Goal: Task Accomplishment & Management: Use online tool/utility

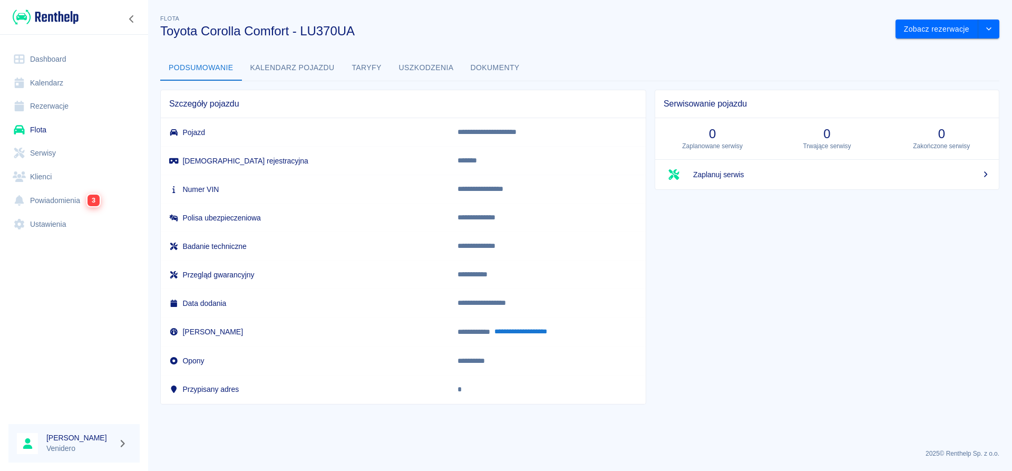
click at [48, 155] on link "Serwisy" at bounding box center [73, 153] width 131 height 24
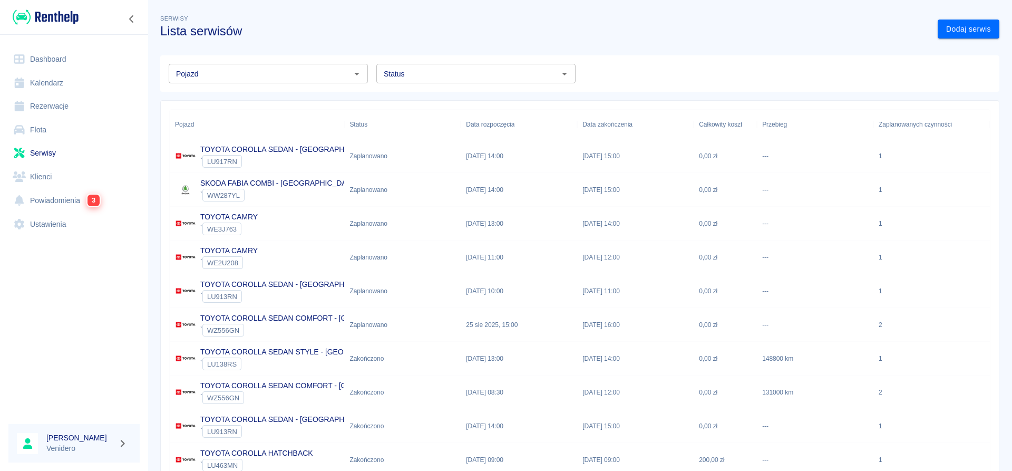
drag, startPoint x: 407, startPoint y: 74, endPoint x: 431, endPoint y: 79, distance: 24.2
click at [418, 76] on input "Status" at bounding box center [466, 73] width 175 height 13
type input "556"
drag, startPoint x: 412, startPoint y: 69, endPoint x: 284, endPoint y: 74, distance: 128.7
click at [379, 70] on input "556" at bounding box center [466, 73] width 175 height 13
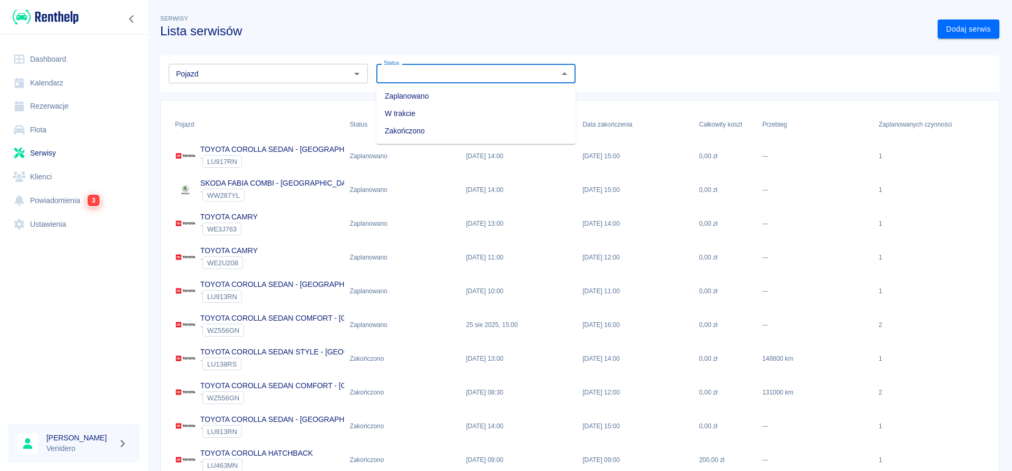
click at [279, 75] on input "Pojazd" at bounding box center [259, 73] width 175 height 13
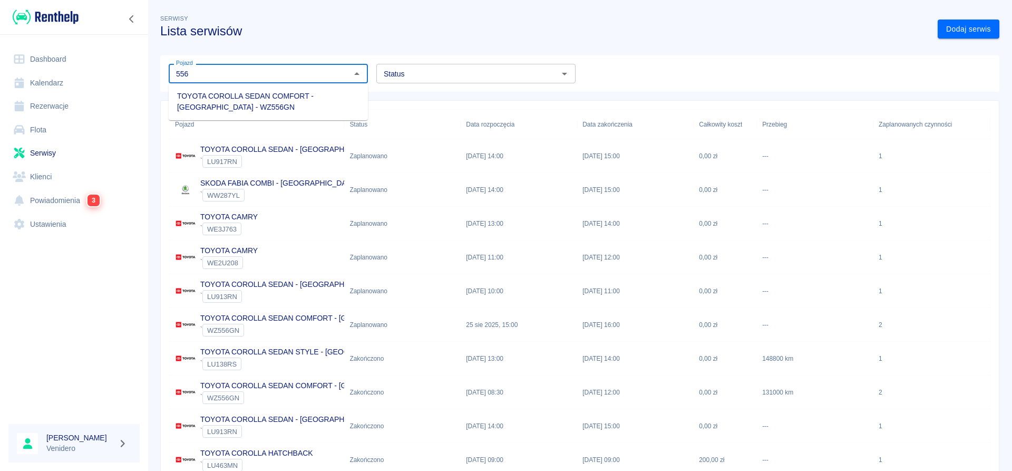
click at [284, 96] on li "TOYOTA COROLLA SEDAN COMFORT - [GEOGRAPHIC_DATA] - WZ556GN" at bounding box center [268, 101] width 199 height 28
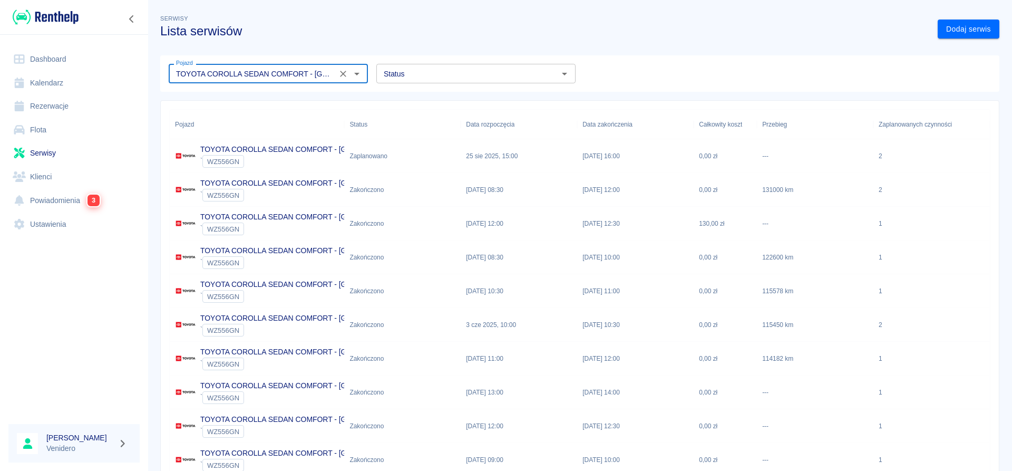
type input "TOYOTA COROLLA SEDAN COMFORT - [GEOGRAPHIC_DATA] - WZ556GN"
click at [313, 150] on p "TOYOTA COROLLA SEDAN COMFORT - [GEOGRAPHIC_DATA]" at bounding box center [307, 149] width 215 height 11
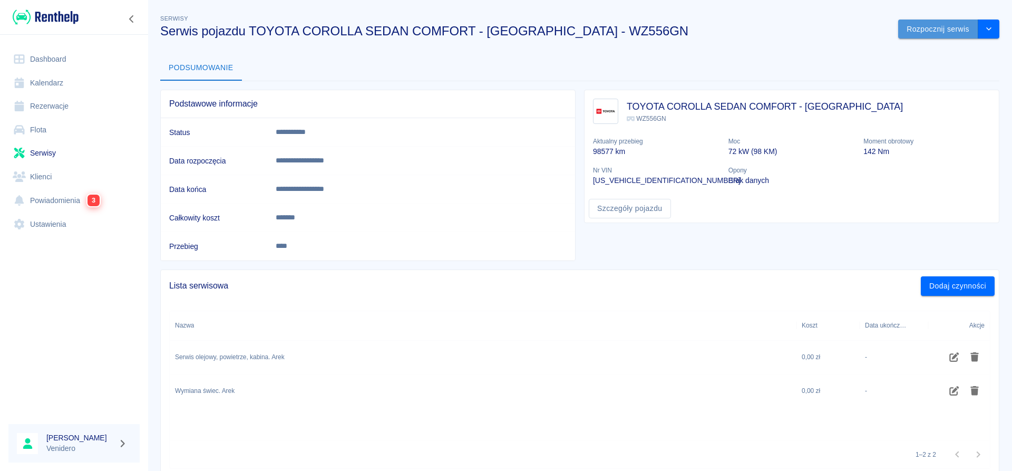
click at [957, 32] on button "Rozpocznij serwis" at bounding box center [938, 28] width 80 height 19
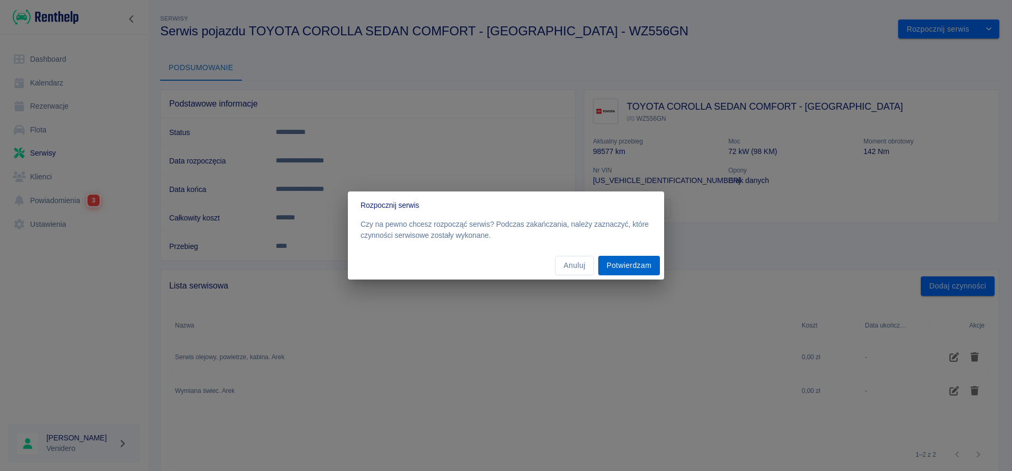
click at [625, 265] on button "Potwierdzam" at bounding box center [629, 265] width 62 height 19
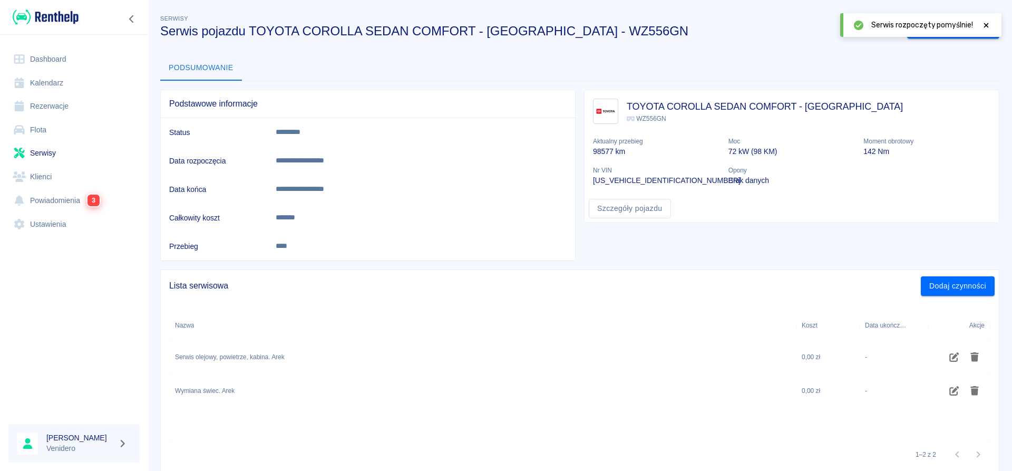
click at [987, 26] on icon at bounding box center [986, 25] width 5 height 5
click at [939, 30] on button "Zakończ serwis" at bounding box center [942, 28] width 71 height 19
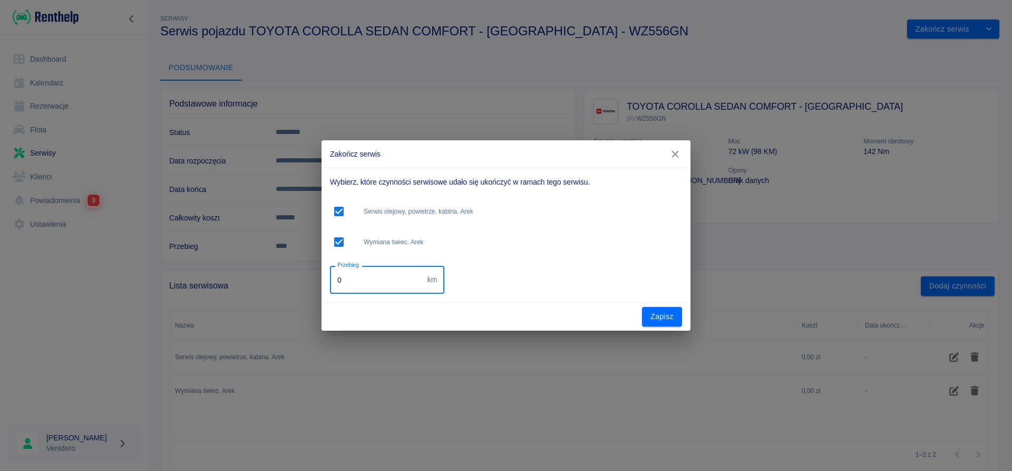
drag, startPoint x: 348, startPoint y: 279, endPoint x: 256, endPoint y: 282, distance: 92.3
click at [330, 281] on input "0" at bounding box center [376, 280] width 93 height 28
type input "131700"
click at [660, 313] on button "Zapisz" at bounding box center [662, 316] width 40 height 19
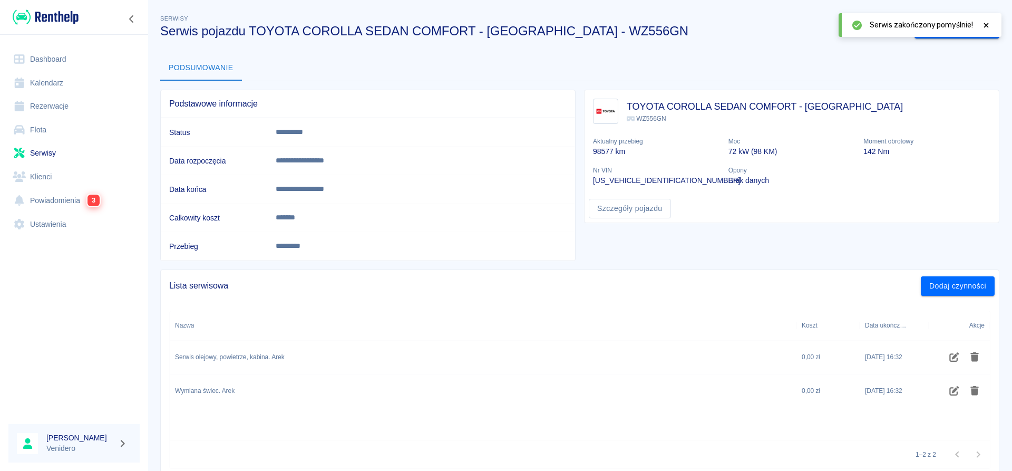
click at [988, 26] on icon at bounding box center [985, 25] width 9 height 7
